Goal: Find specific page/section: Find specific page/section

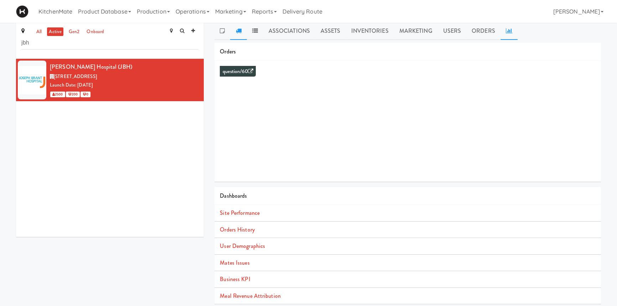
scroll to position [4, 0]
click at [198, 9] on link "Operations" at bounding box center [193, 11] width 40 height 23
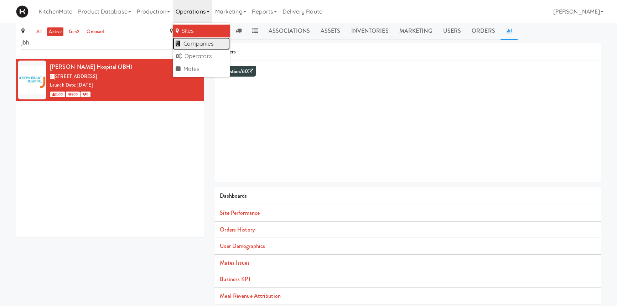
click at [203, 45] on link "Companies" at bounding box center [201, 43] width 57 height 13
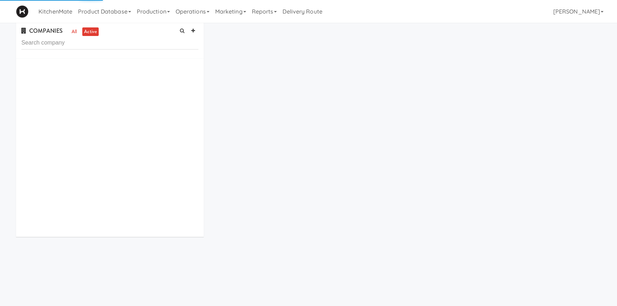
click at [109, 41] on input "text" at bounding box center [109, 42] width 177 height 13
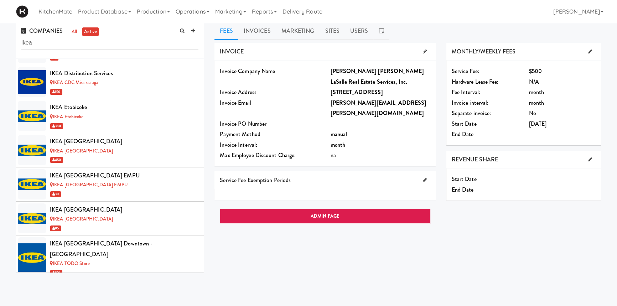
scroll to position [135, 0]
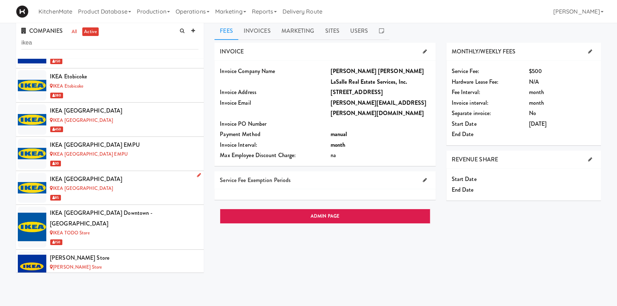
type input "ikea"
click at [117, 174] on div "IKEA [GEOGRAPHIC_DATA]" at bounding box center [124, 179] width 149 height 11
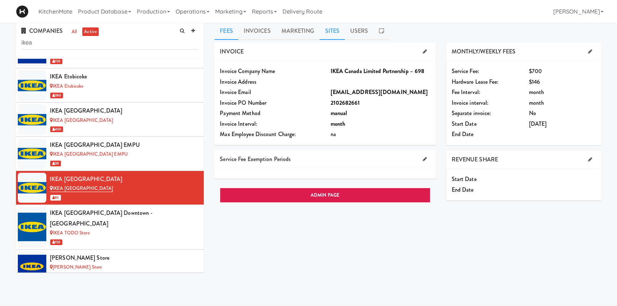
click at [332, 32] on link "Sites" at bounding box center [332, 31] width 25 height 18
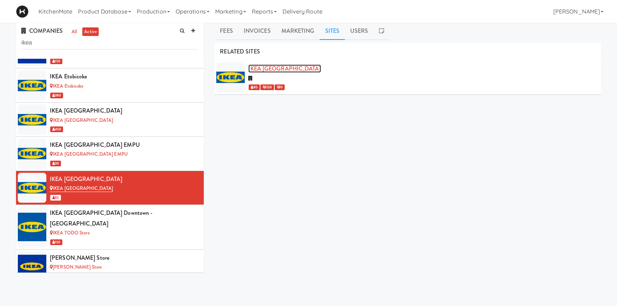
click at [273, 69] on link "IKEA [GEOGRAPHIC_DATA]" at bounding box center [284, 68] width 72 height 8
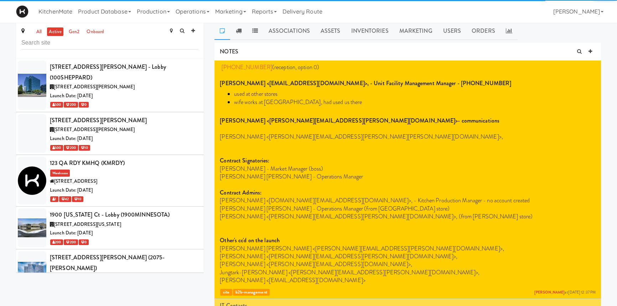
scroll to position [1943, 0]
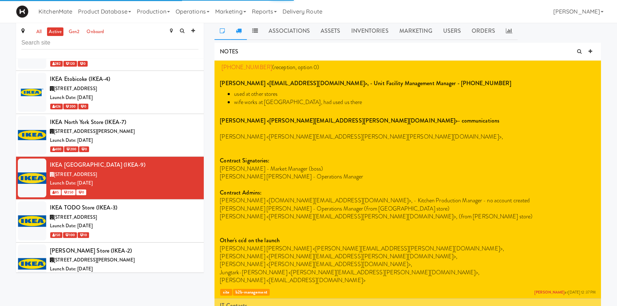
click at [237, 33] on icon at bounding box center [239, 31] width 6 height 6
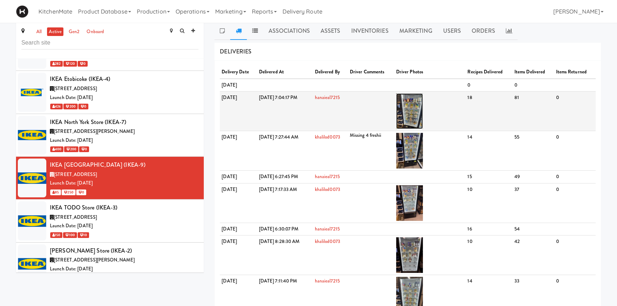
click at [423, 103] on img at bounding box center [409, 111] width 27 height 36
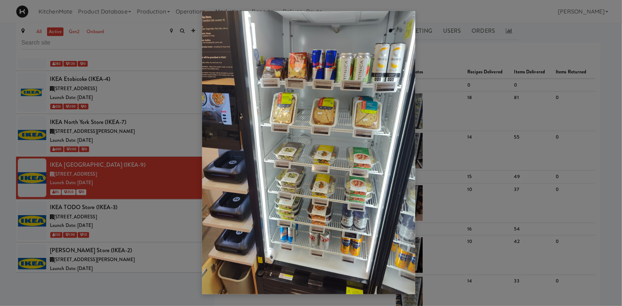
click at [196, 291] on div at bounding box center [311, 153] width 622 height 306
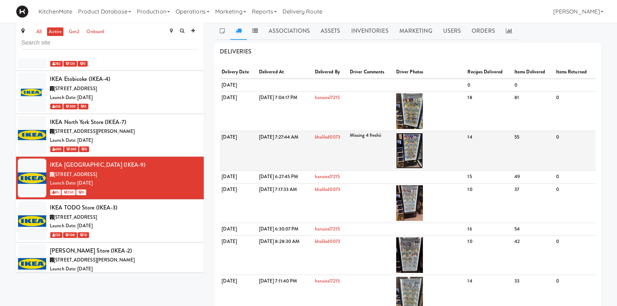
click at [423, 144] on img at bounding box center [409, 151] width 27 height 36
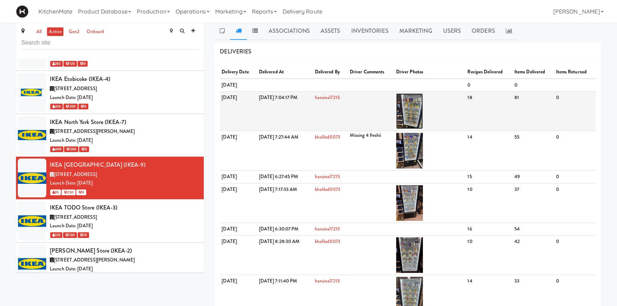
click at [423, 104] on img at bounding box center [409, 111] width 27 height 36
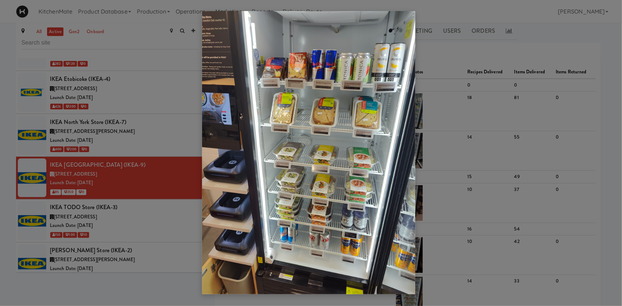
click at [170, 290] on div at bounding box center [311, 153] width 622 height 306
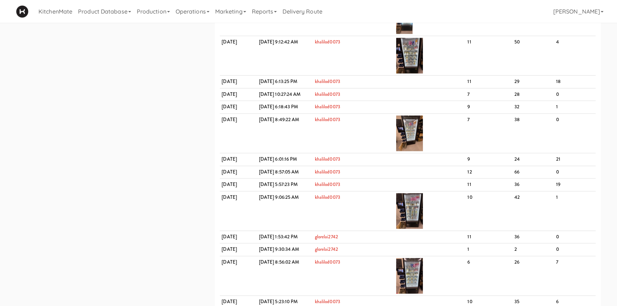
scroll to position [1103, 0]
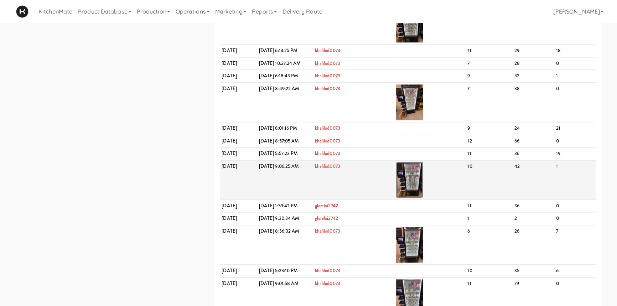
click at [423, 171] on img at bounding box center [409, 180] width 27 height 36
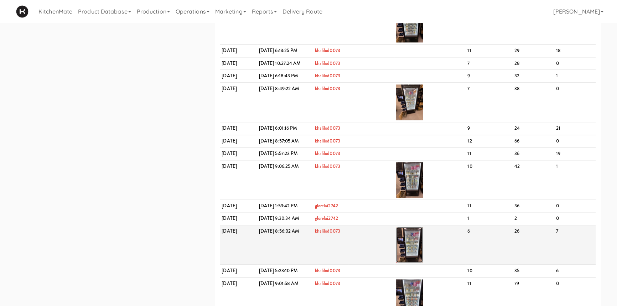
click at [423, 243] on img at bounding box center [409, 245] width 27 height 36
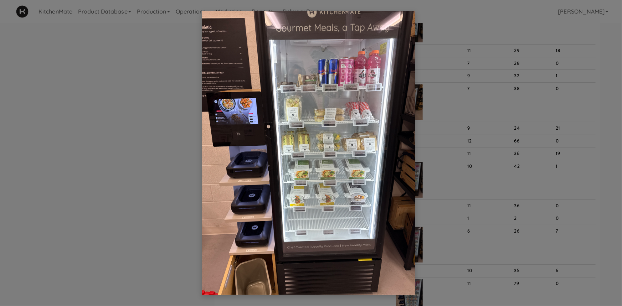
click at [434, 210] on div at bounding box center [311, 153] width 622 height 306
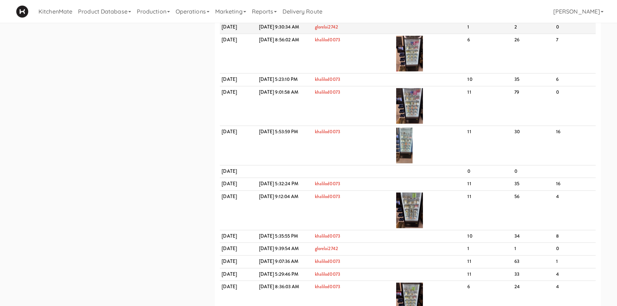
scroll to position [1294, 0]
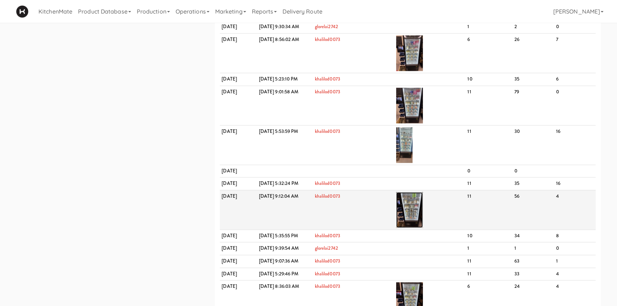
click at [423, 204] on img at bounding box center [409, 210] width 27 height 36
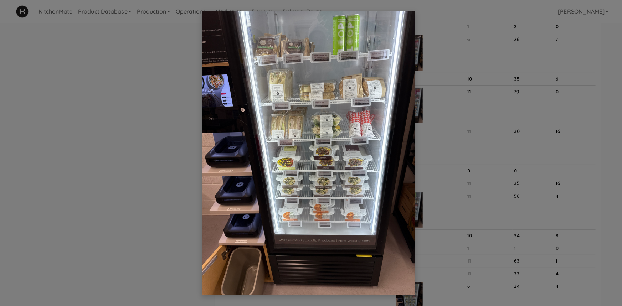
click at [434, 159] on div at bounding box center [311, 153] width 622 height 306
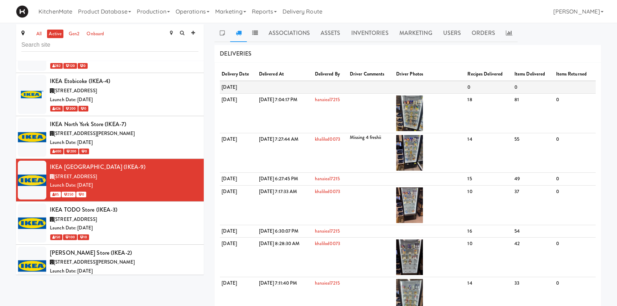
scroll to position [1, 0]
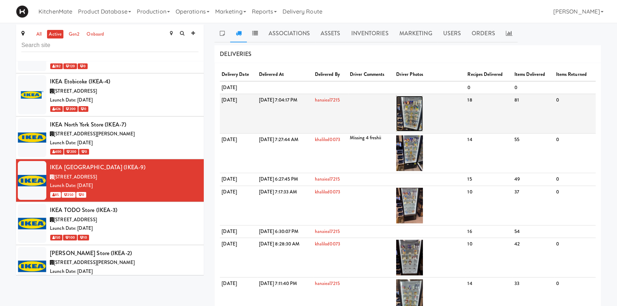
click at [423, 111] on img at bounding box center [409, 114] width 27 height 36
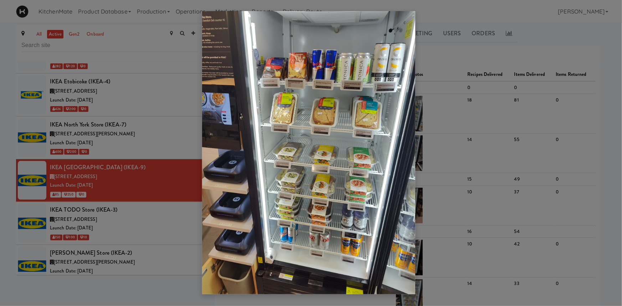
click at [461, 80] on div at bounding box center [311, 153] width 622 height 306
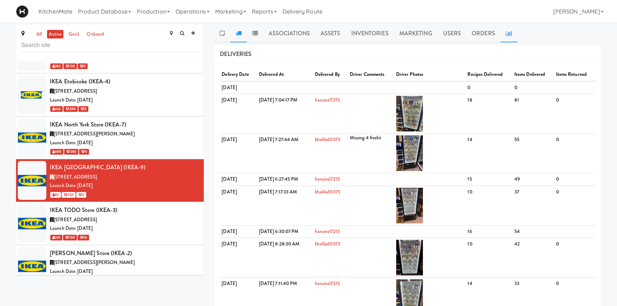
click at [506, 32] on icon at bounding box center [509, 33] width 6 height 6
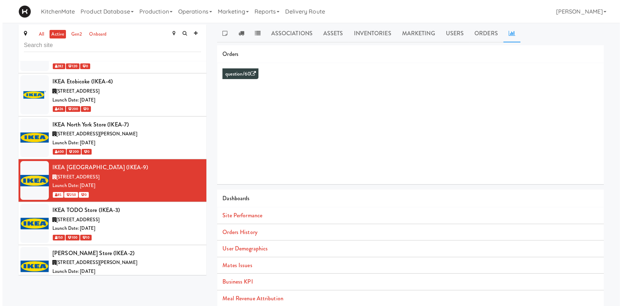
scroll to position [22, 0]
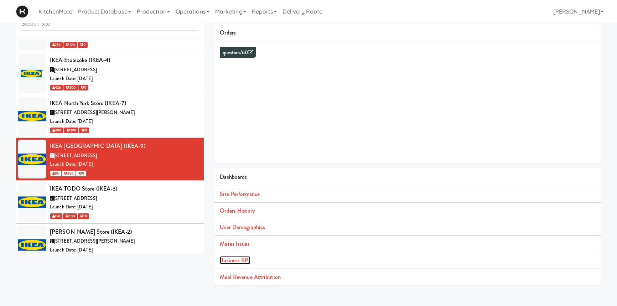
click at [237, 258] on link "Business KPI" at bounding box center [235, 260] width 30 height 8
